Goal: Task Accomplishment & Management: Use online tool/utility

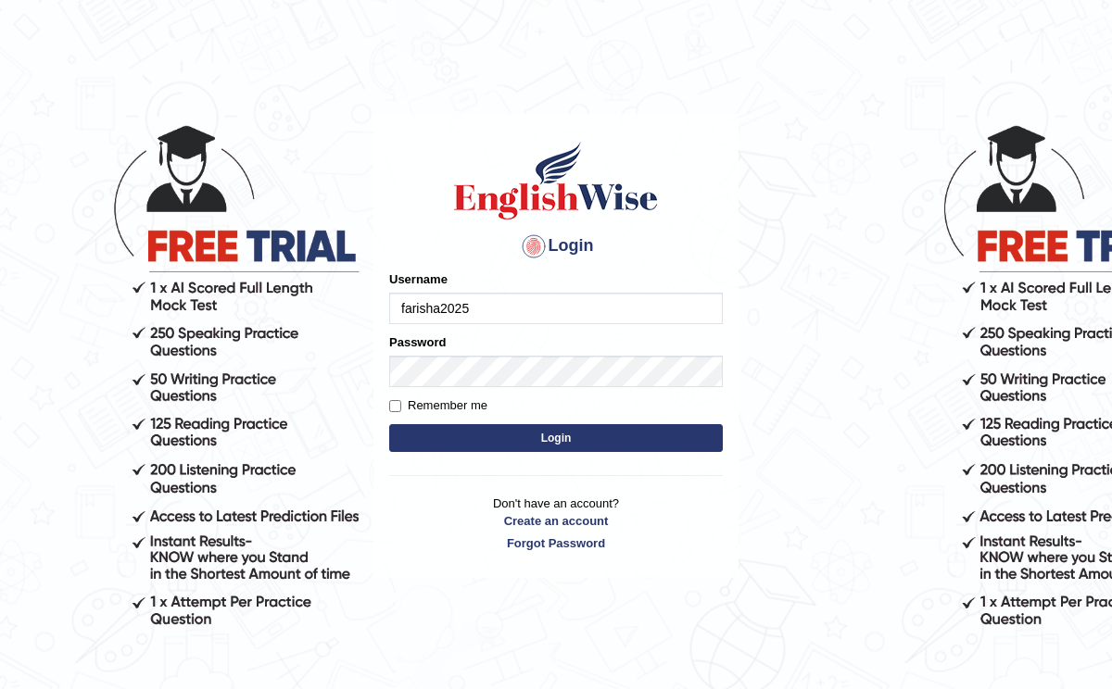
click at [410, 311] on input "farisha2025" at bounding box center [556, 309] width 334 height 32
click at [407, 311] on input "farisha2025" at bounding box center [556, 309] width 334 height 32
type input "farisha2025"
click at [418, 429] on button "Login" at bounding box center [556, 438] width 334 height 28
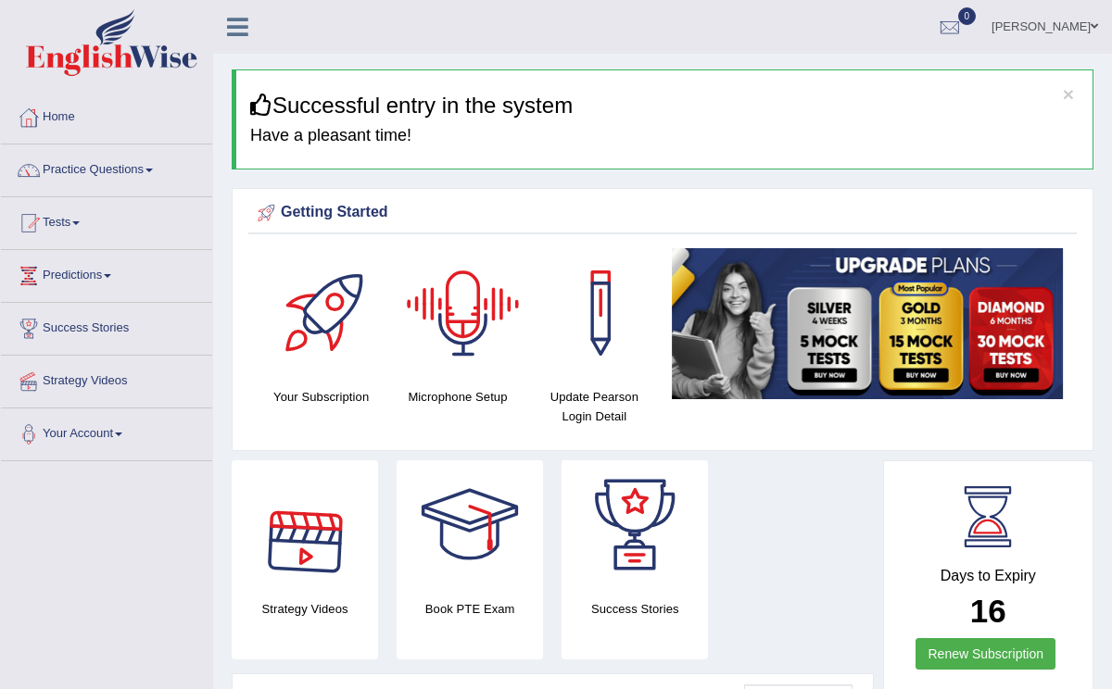
click at [433, 397] on h4 "Microphone Setup" at bounding box center [457, 396] width 118 height 19
click at [490, 394] on h4 "Microphone Setup" at bounding box center [457, 396] width 118 height 19
click at [462, 323] on div at bounding box center [463, 313] width 130 height 130
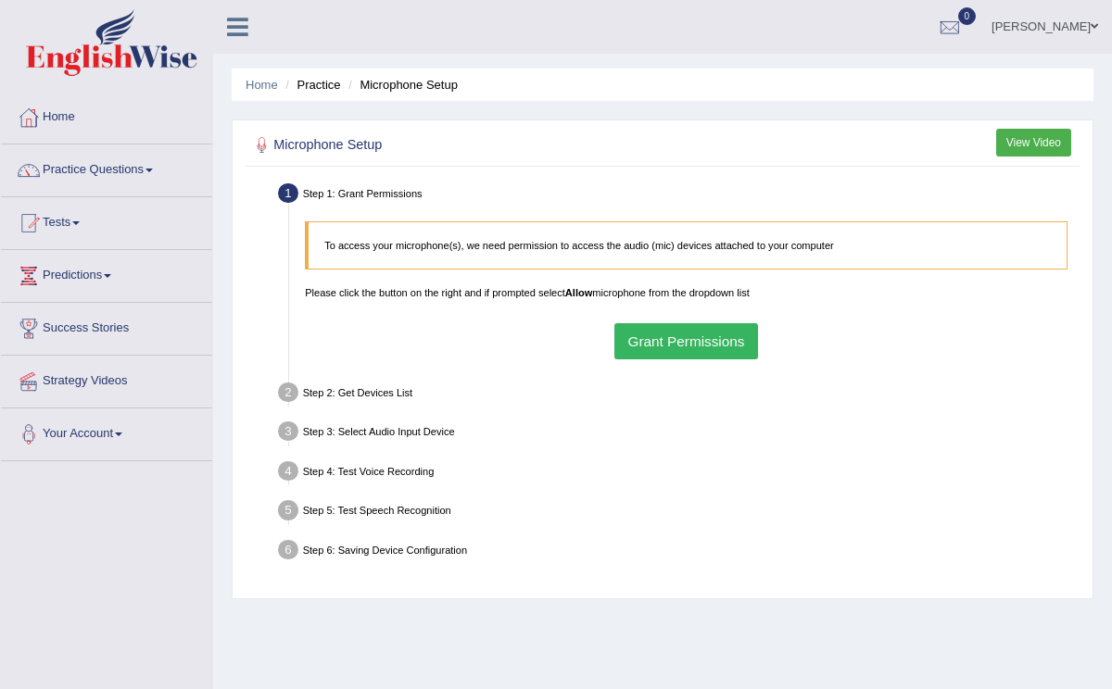
click at [636, 339] on button "Grant Permissions" at bounding box center [686, 341] width 144 height 36
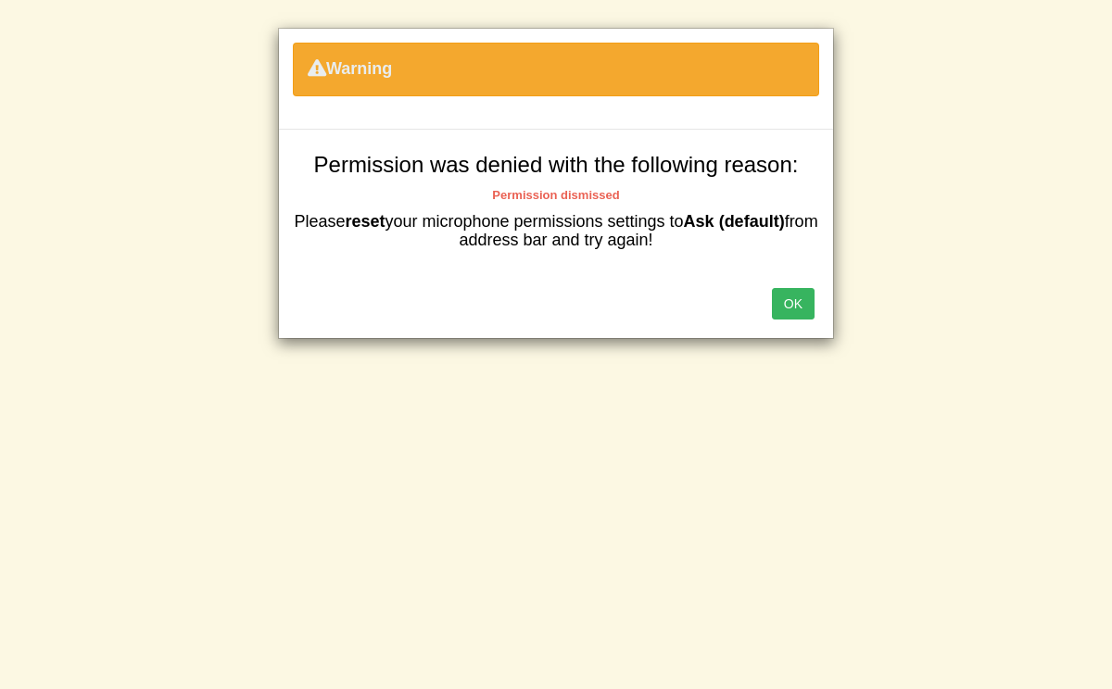
click at [791, 297] on button "OK" at bounding box center [793, 304] width 43 height 32
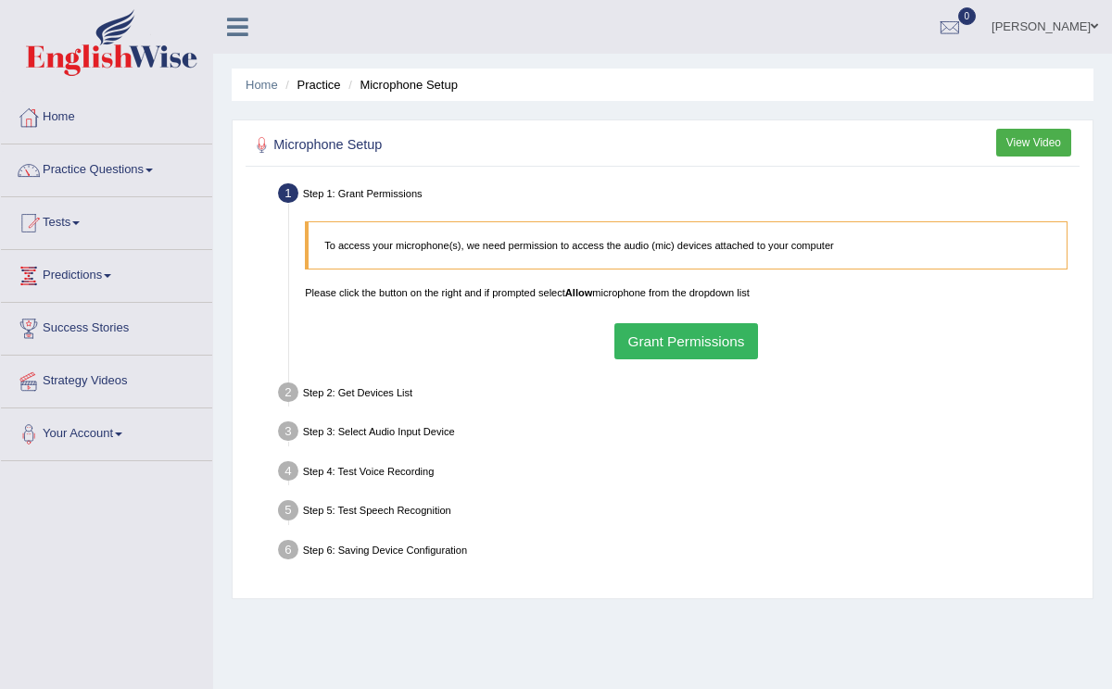
click at [639, 346] on button "Grant Permissions" at bounding box center [686, 341] width 144 height 36
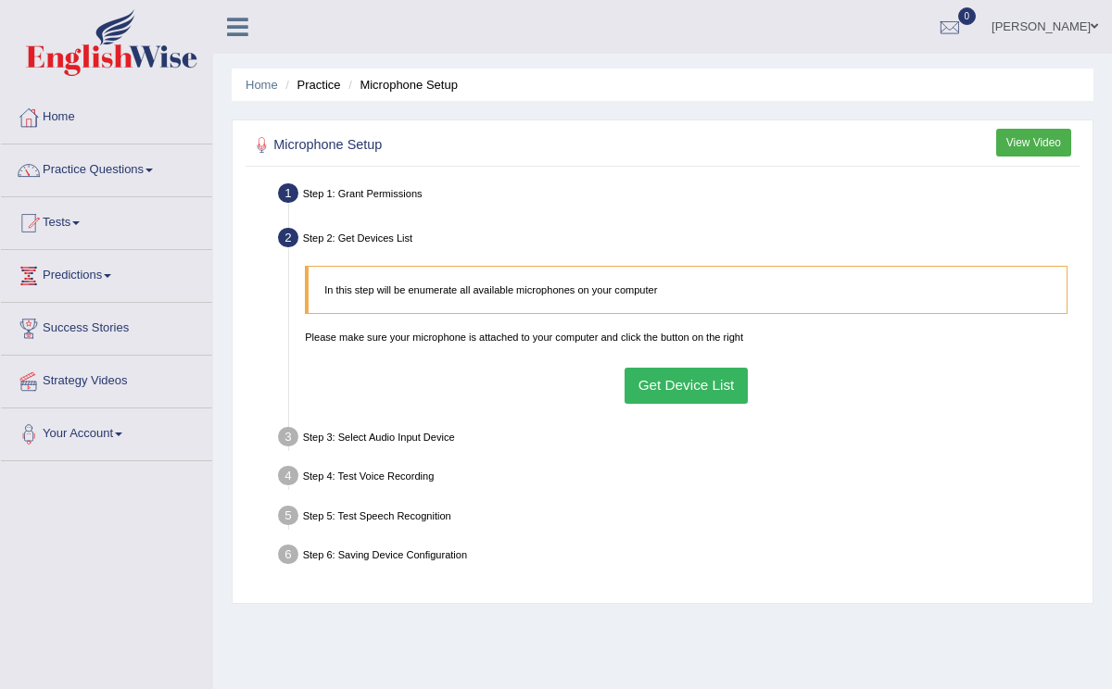
click at [678, 384] on button "Get Device List" at bounding box center [686, 386] width 123 height 36
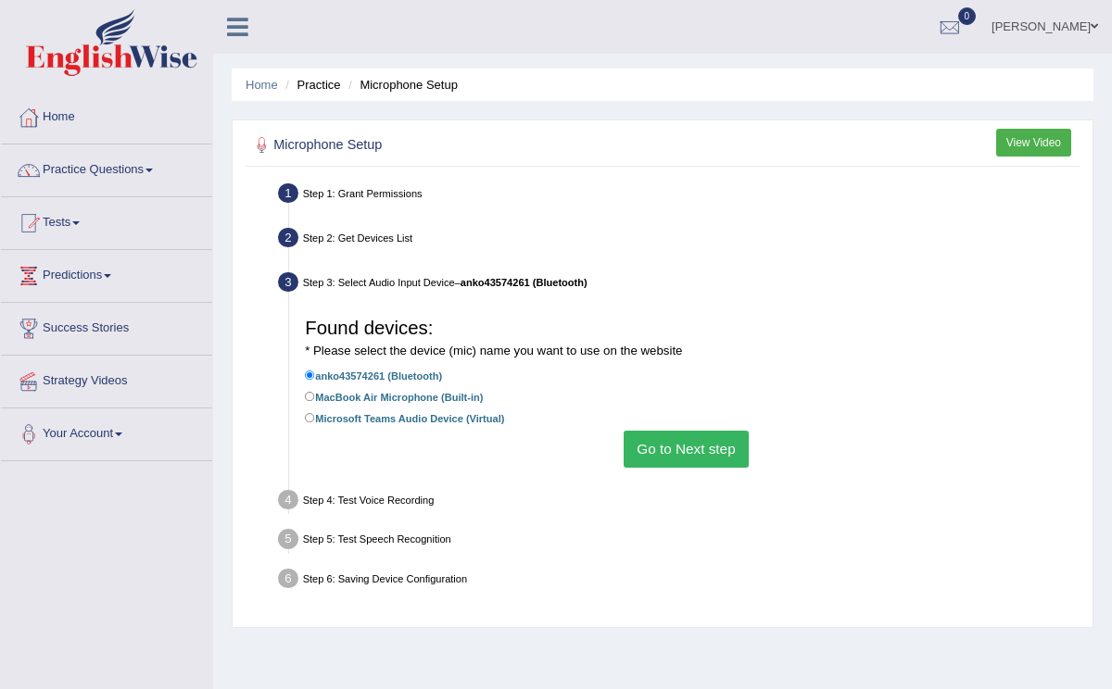
click at [363, 399] on label "MacBook Air Microphone (Built-in)" at bounding box center [394, 397] width 178 height 18
click at [315, 399] on input "MacBook Air Microphone (Built-in)" at bounding box center [310, 397] width 10 height 10
radio input "true"
click at [698, 446] on button "Go to Next step" at bounding box center [686, 449] width 125 height 36
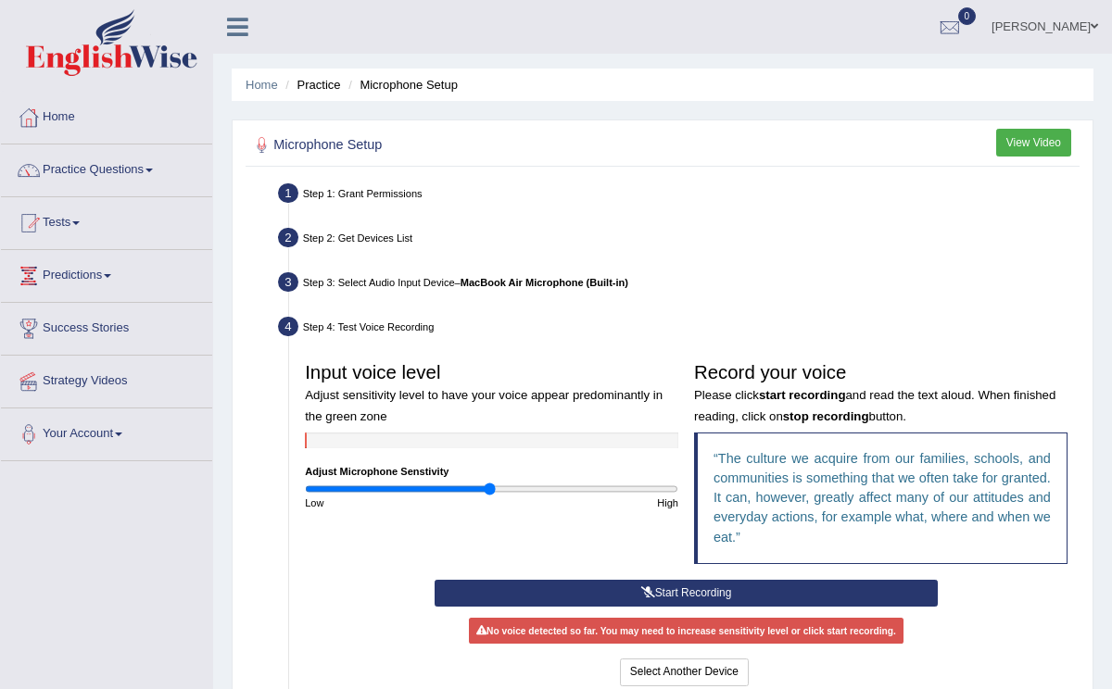
click at [702, 596] on button "Start Recording" at bounding box center [686, 593] width 503 height 27
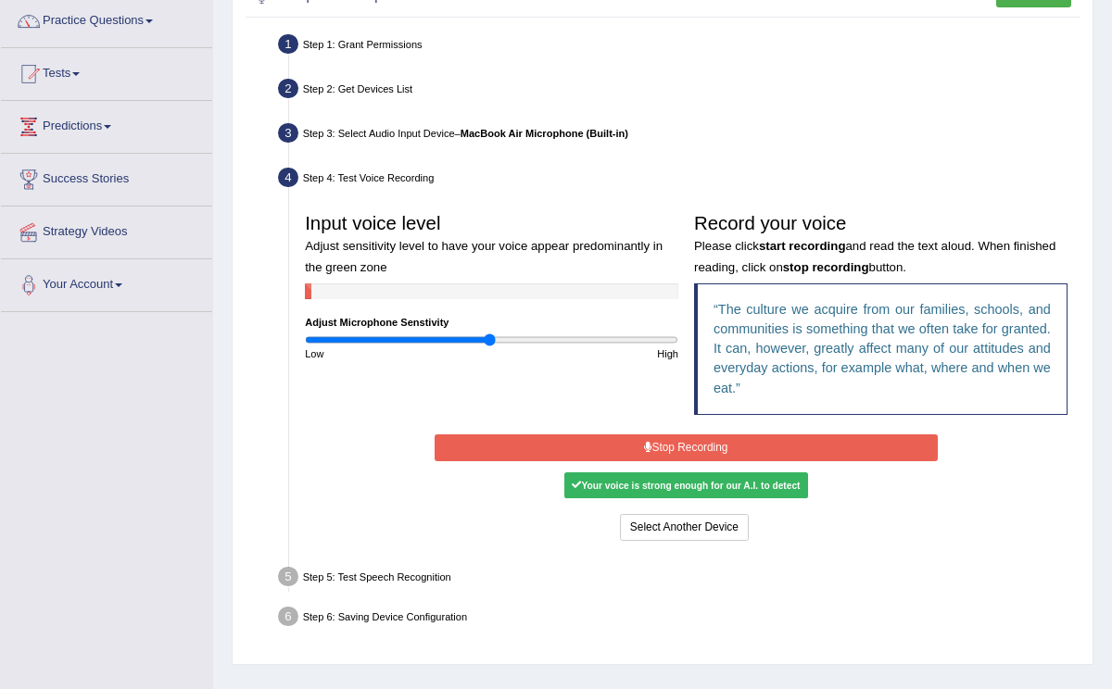
scroll to position [150, 0]
click at [697, 443] on button "Stop Recording" at bounding box center [686, 447] width 503 height 27
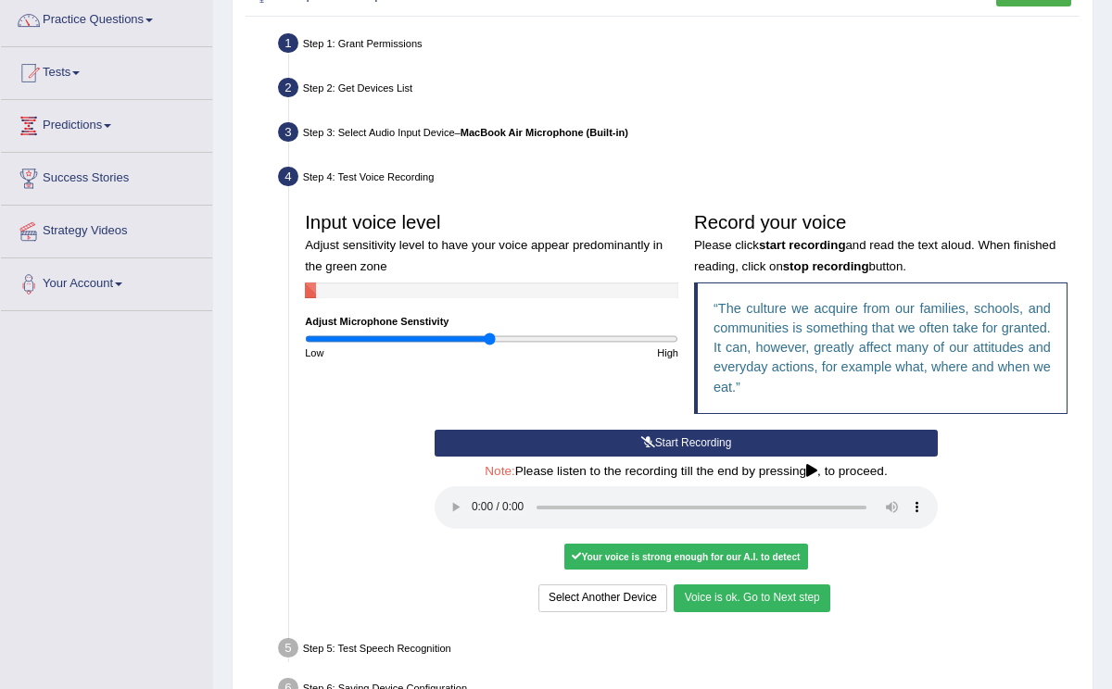
click at [693, 602] on button "Voice is ok. Go to Next step" at bounding box center [752, 598] width 156 height 27
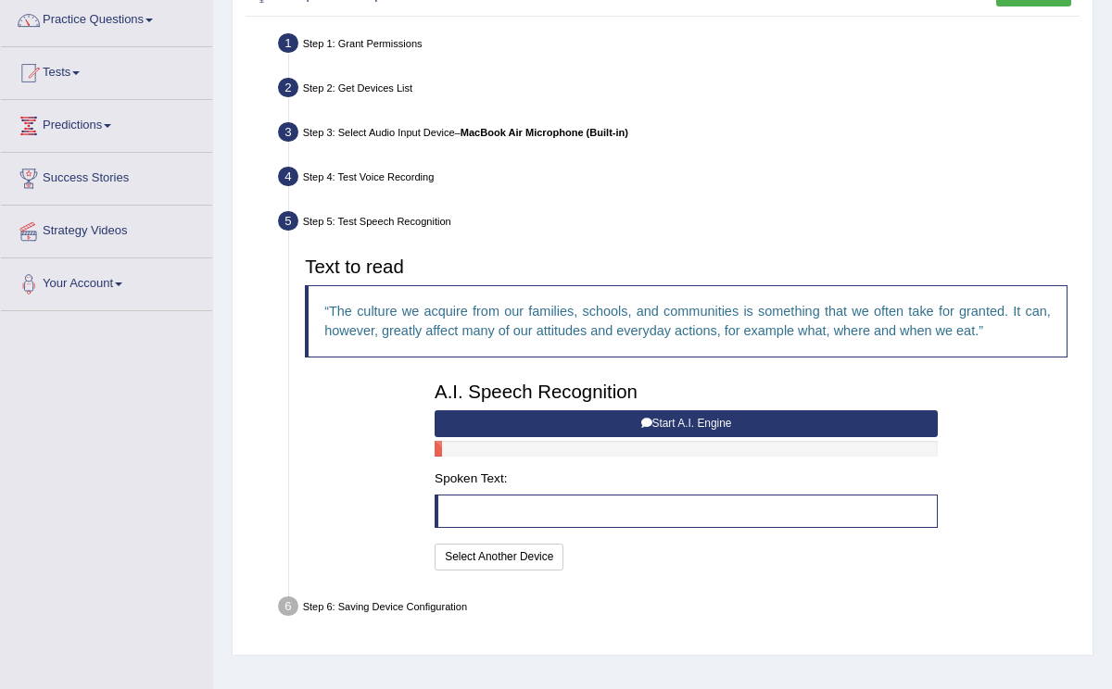
click at [749, 422] on button "Start A.I. Engine" at bounding box center [686, 423] width 503 height 27
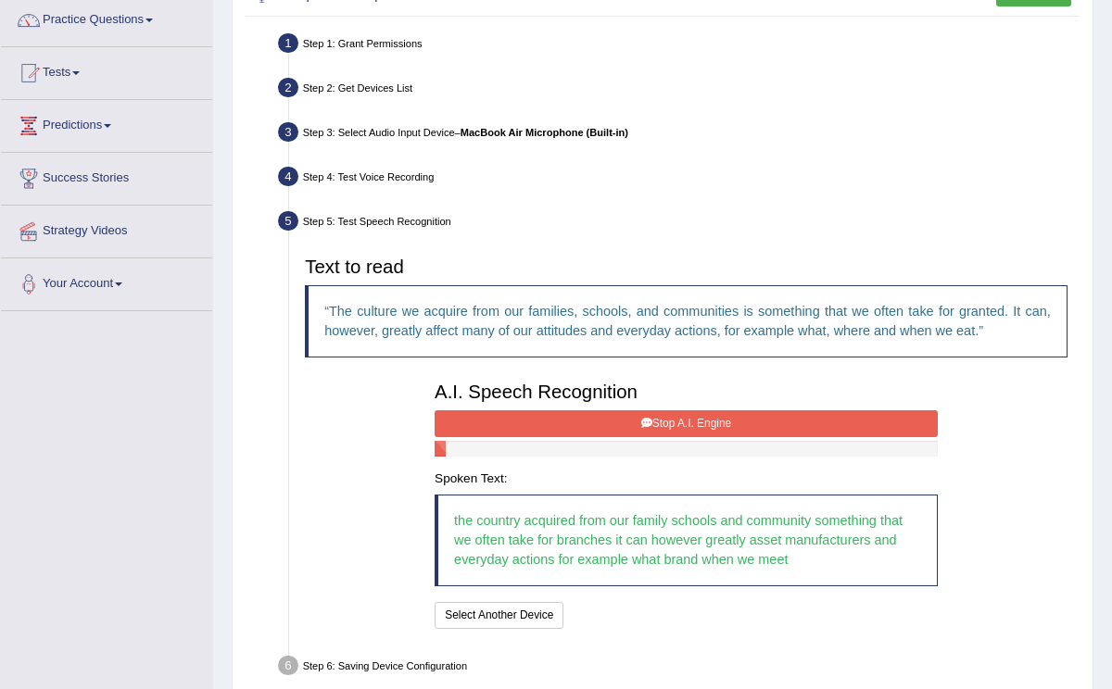
click at [738, 420] on button "Stop A.I. Engine" at bounding box center [686, 423] width 503 height 27
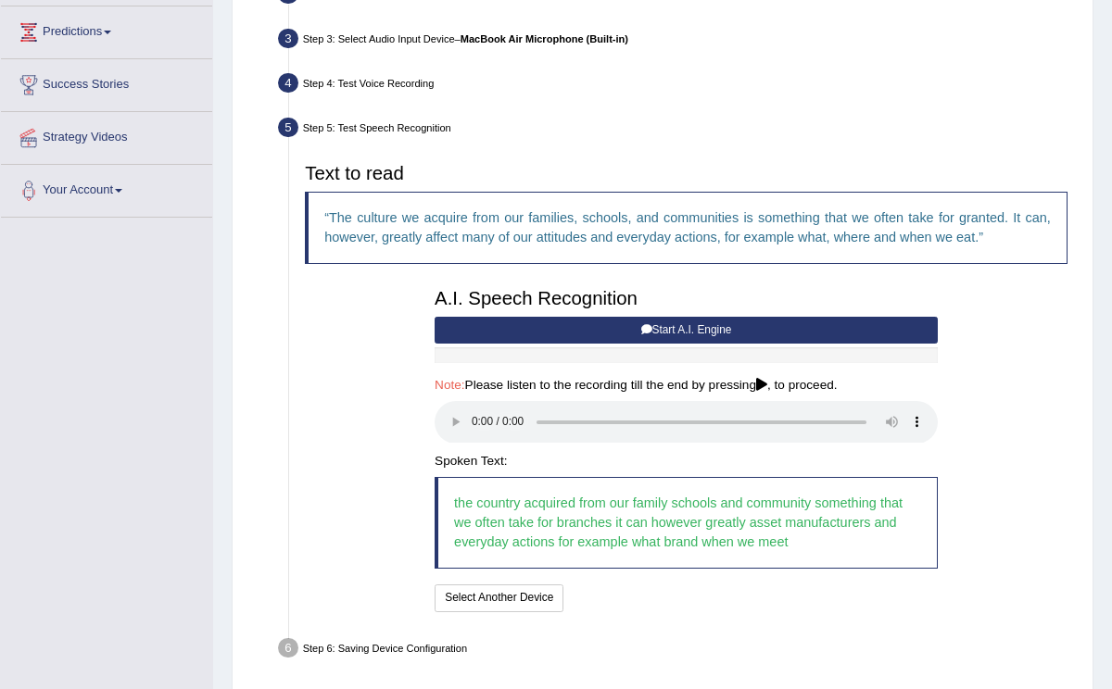
scroll to position [307, 0]
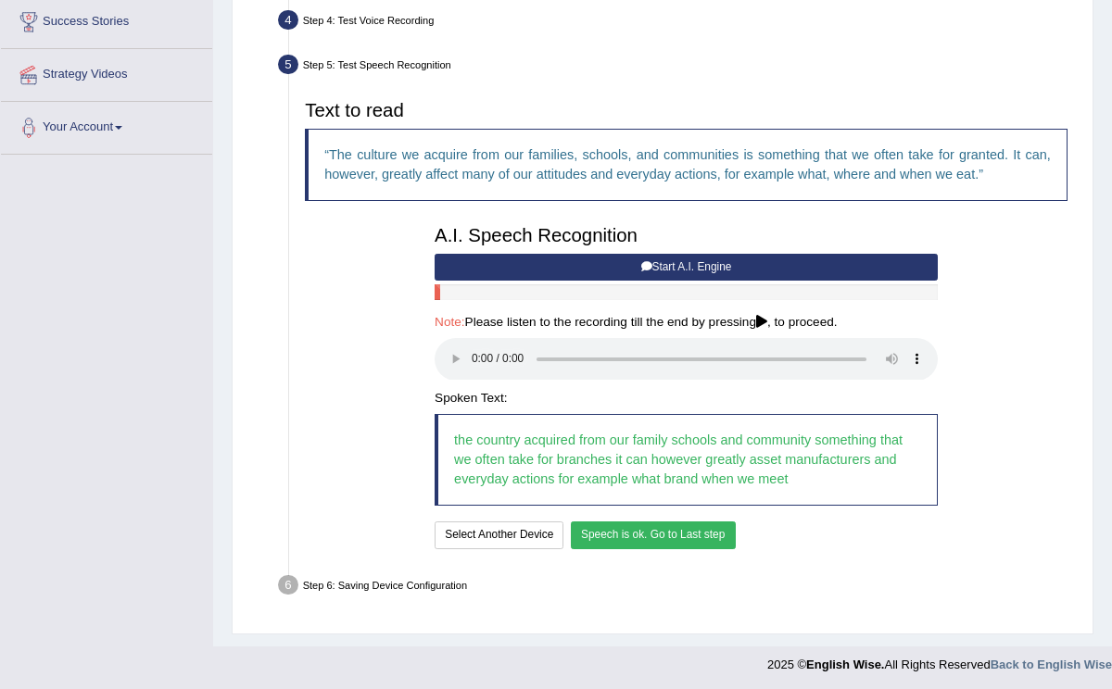
click at [696, 537] on button "Speech is ok. Go to Last step" at bounding box center [653, 535] width 165 height 27
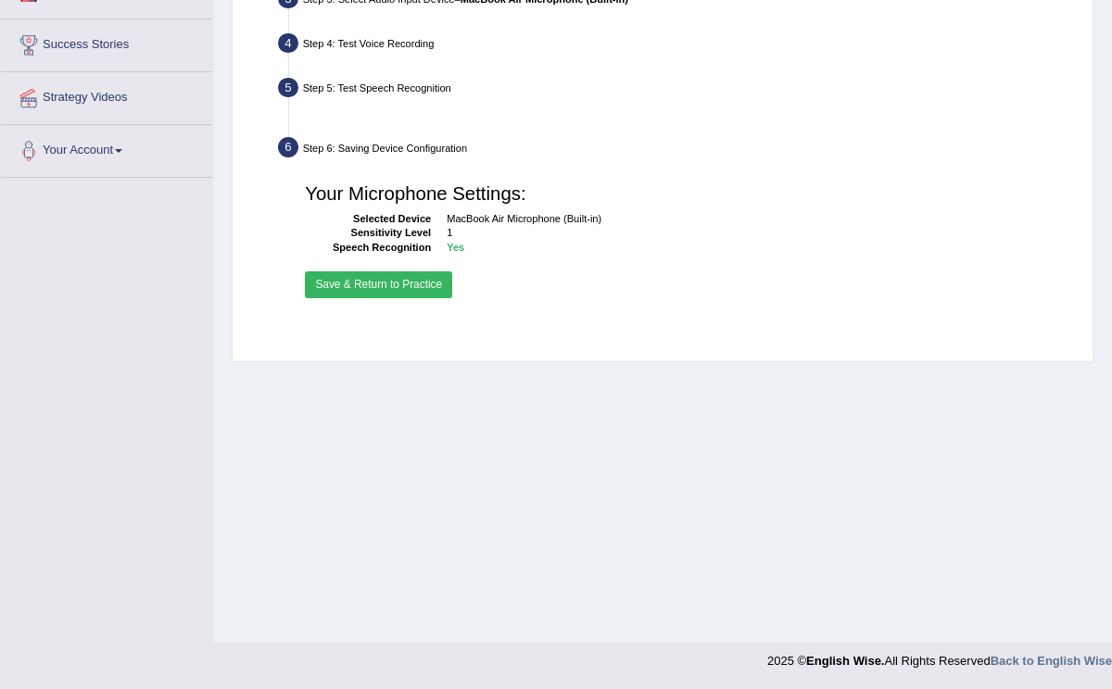
scroll to position [284, 0]
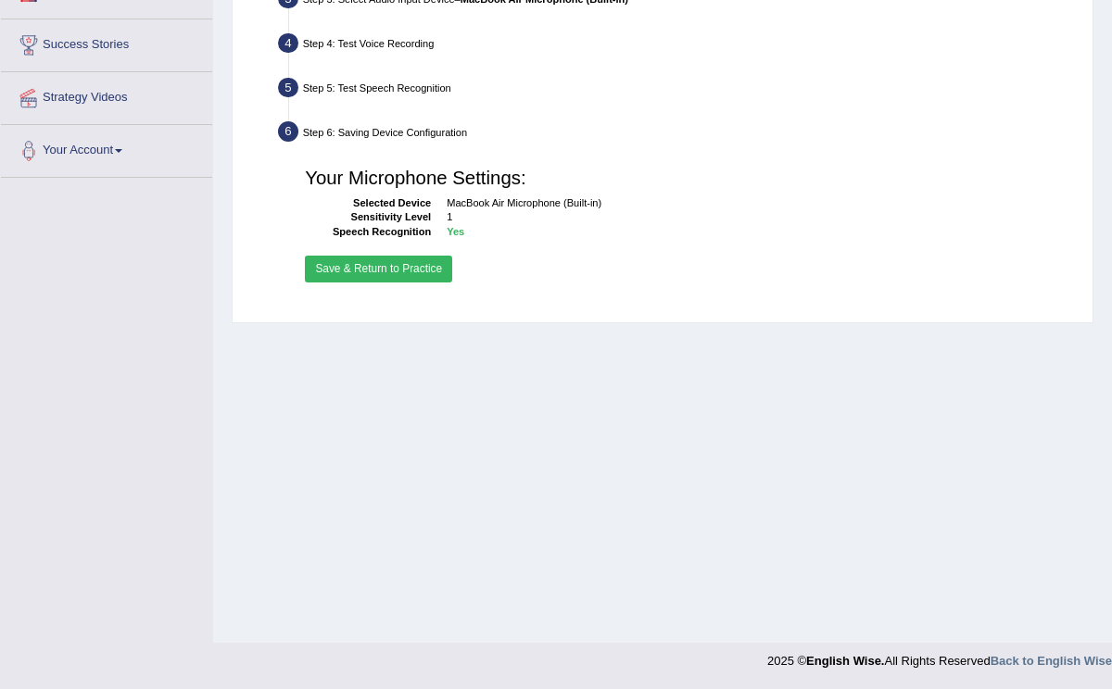
click at [402, 271] on button "Save & Return to Practice" at bounding box center [378, 269] width 147 height 27
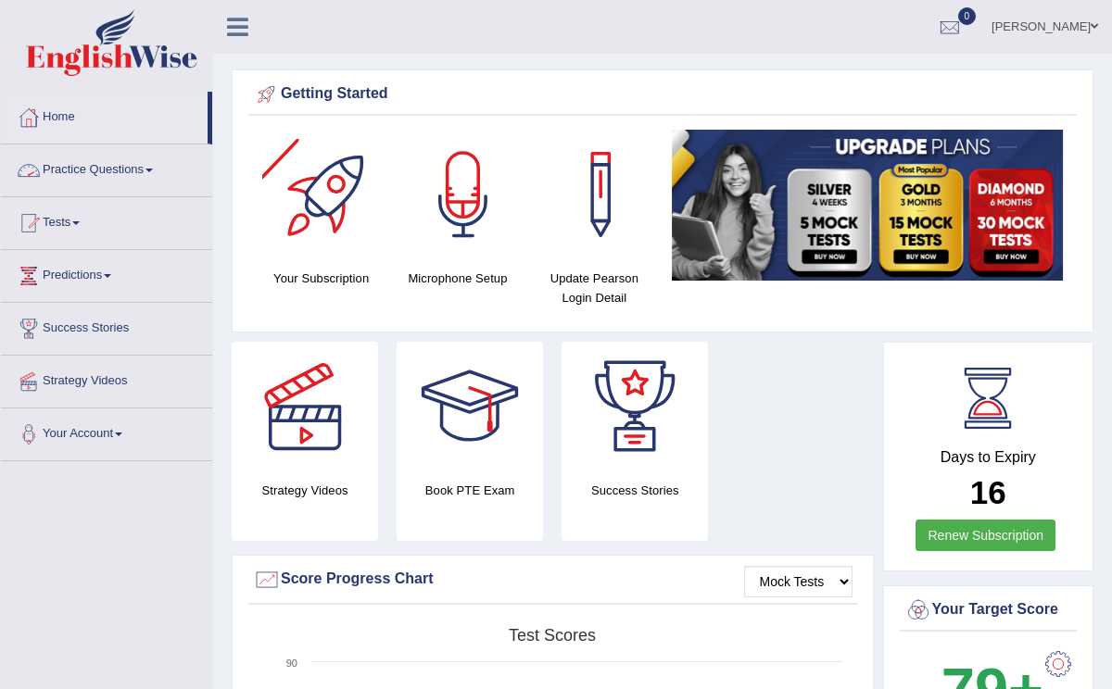
click at [134, 155] on link "Practice Questions" at bounding box center [106, 168] width 211 height 46
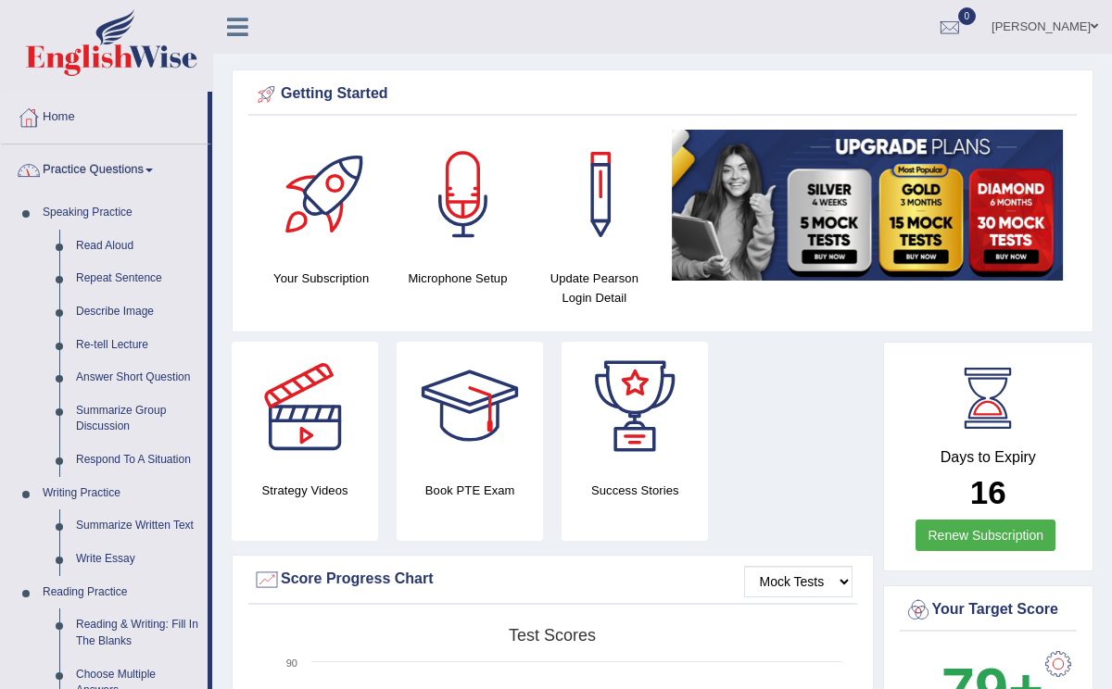
click at [129, 167] on link "Practice Questions" at bounding box center [104, 168] width 207 height 46
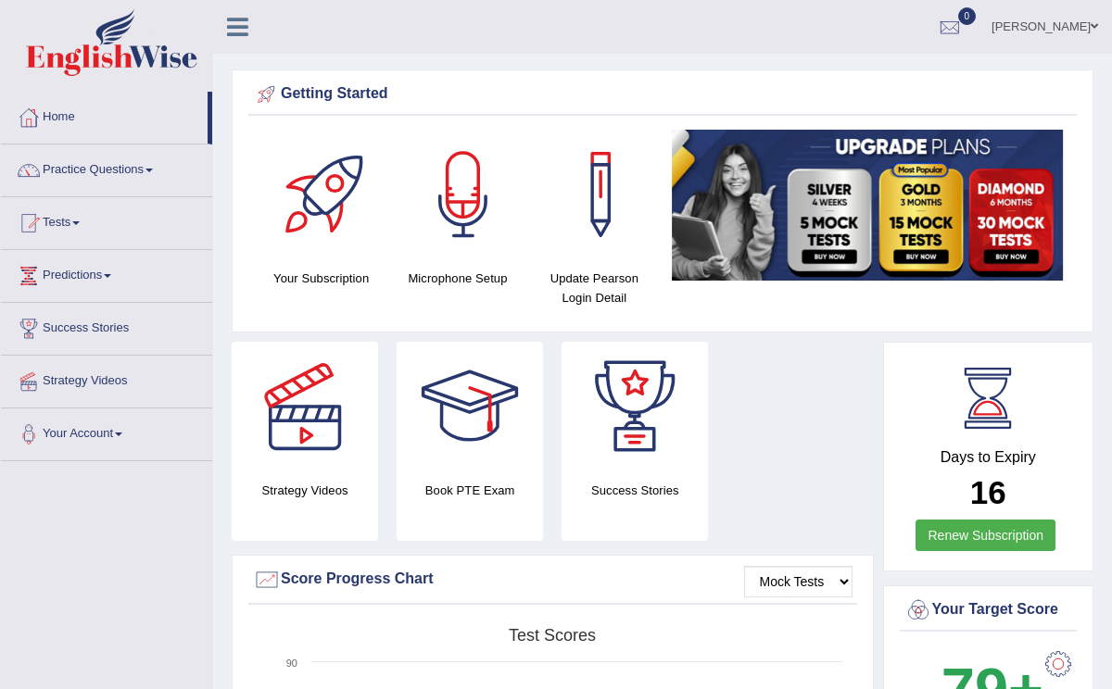
click at [129, 167] on link "Practice Questions" at bounding box center [106, 168] width 211 height 46
